Goal: Task Accomplishment & Management: Manage account settings

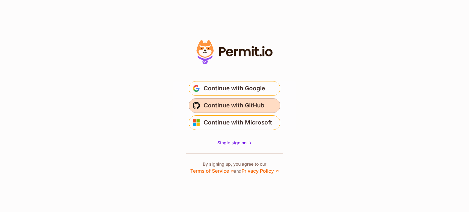
click at [233, 101] on span "Continue with GitHub" at bounding box center [234, 106] width 61 height 10
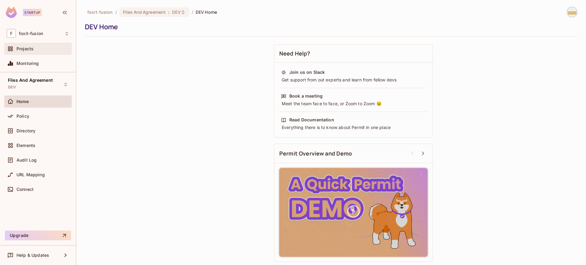
click at [38, 46] on div "Projects" at bounding box center [38, 48] width 63 height 7
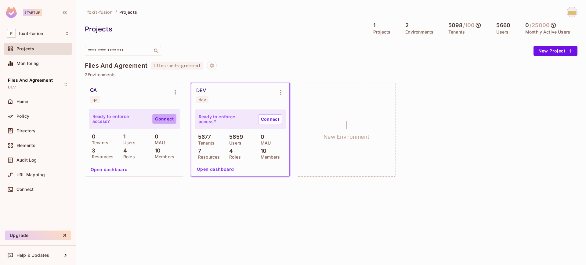
click at [166, 116] on link "Connect" at bounding box center [164, 119] width 24 height 10
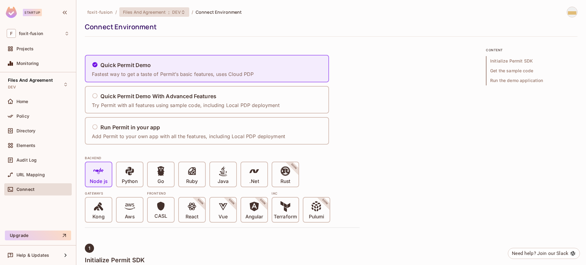
click at [172, 14] on span "DEV" at bounding box center [176, 12] width 8 height 6
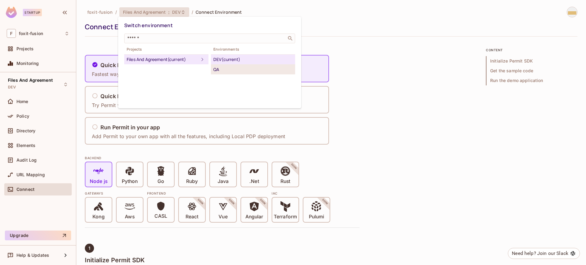
click at [230, 66] on div "QA" at bounding box center [252, 69] width 79 height 7
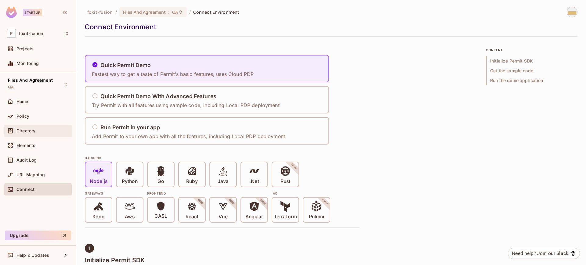
click at [29, 126] on div "Directory" at bounding box center [37, 131] width 67 height 12
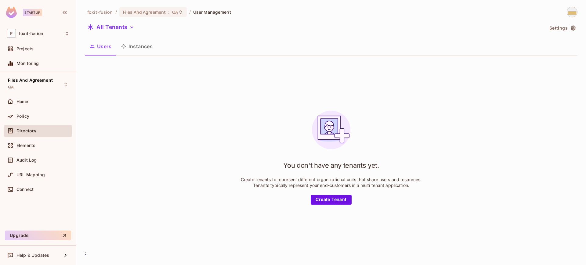
click at [139, 47] on button "Instances" at bounding box center [136, 46] width 41 height 15
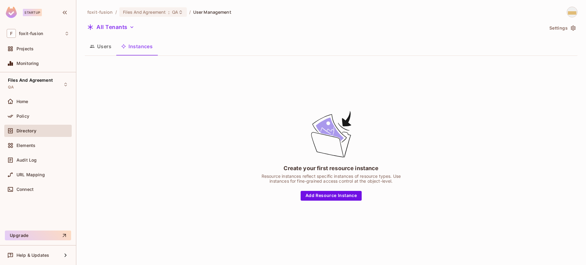
click at [104, 48] on button "Users" at bounding box center [100, 46] width 31 height 15
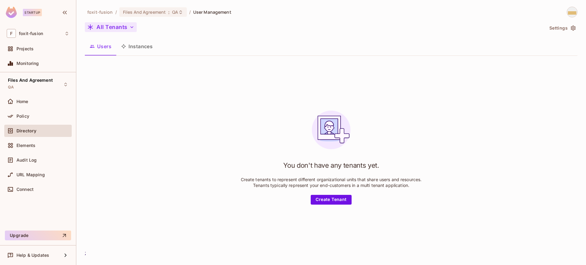
click at [119, 29] on button "All Tenants" at bounding box center [111, 27] width 52 height 10
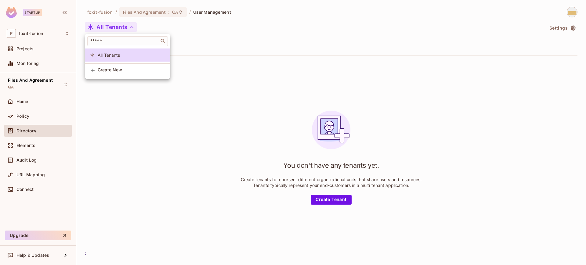
click at [238, 39] on div at bounding box center [293, 132] width 586 height 265
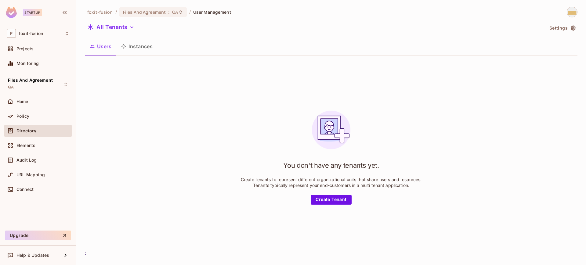
click at [263, 70] on div "You don't have any tenants yet. Create tenants to represent different organizat…" at bounding box center [331, 155] width 493 height 189
click at [135, 114] on div "You don't have any tenants yet. Create tenants to represent different organizat…" at bounding box center [331, 155] width 493 height 189
